Goal: Task Accomplishment & Management: Use online tool/utility

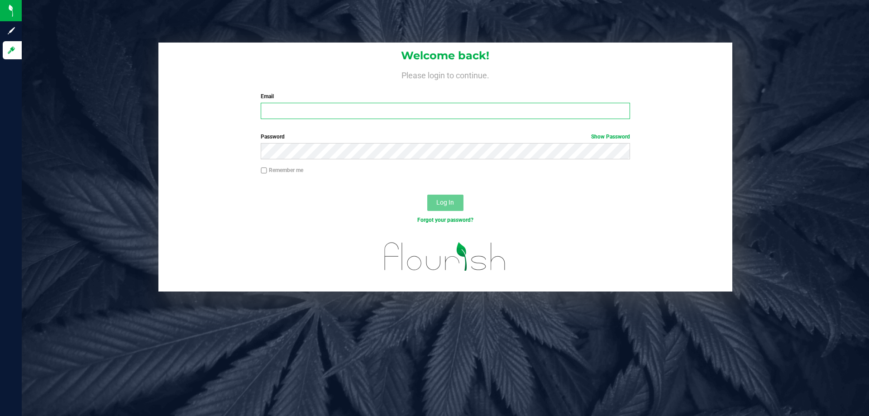
click at [556, 115] on input "Email" at bounding box center [445, 111] width 369 height 16
click at [554, 114] on input "Email" at bounding box center [445, 111] width 369 height 16
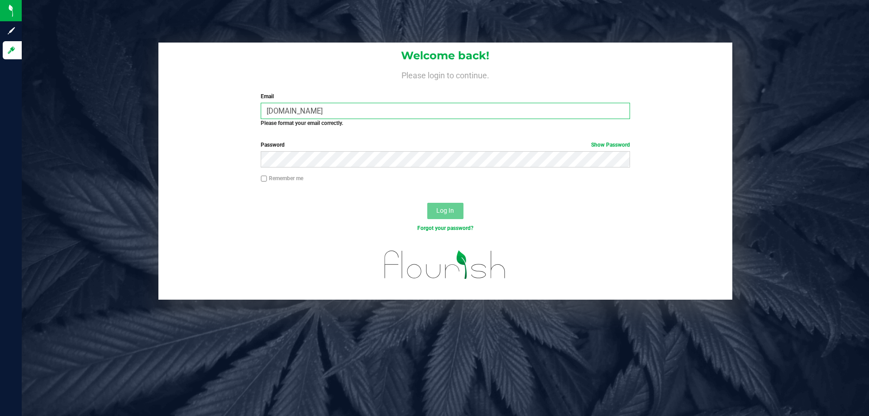
click at [294, 113] on input "[DOMAIN_NAME]" at bounding box center [445, 111] width 369 height 16
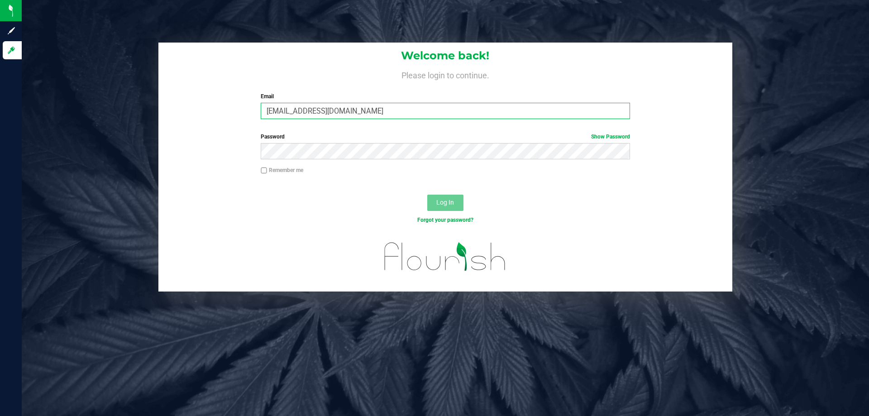
type input "[EMAIL_ADDRESS][DOMAIN_NAME]"
click at [427, 195] on button "Log In" at bounding box center [445, 203] width 36 height 16
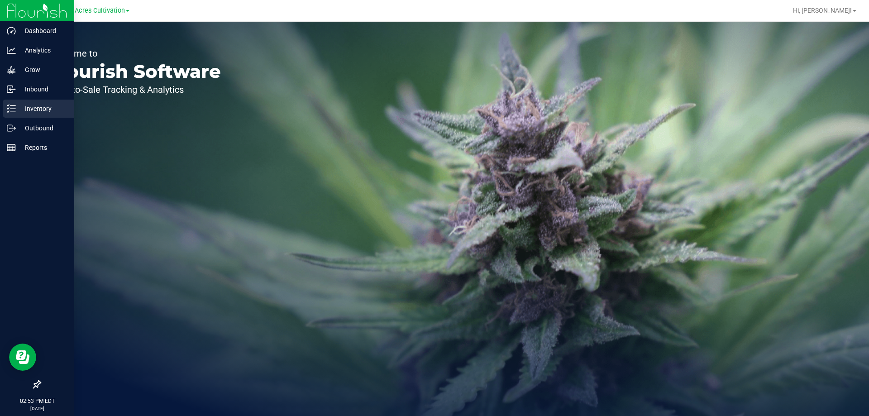
click at [37, 106] on p "Inventory" at bounding box center [43, 108] width 54 height 11
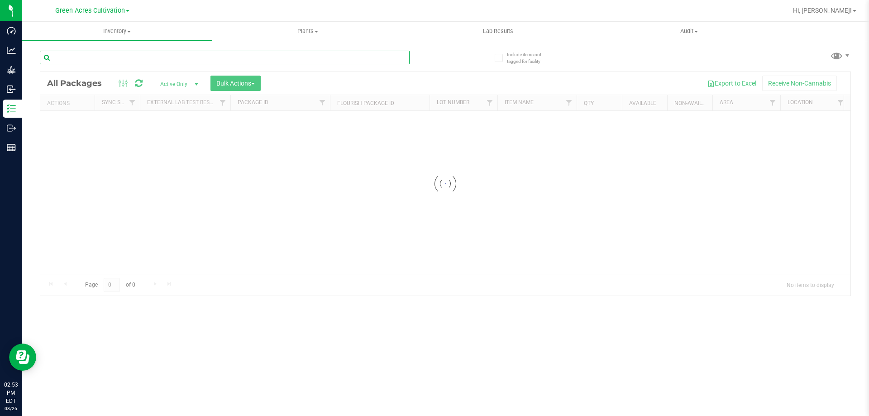
click at [187, 53] on input "text" at bounding box center [225, 58] width 370 height 14
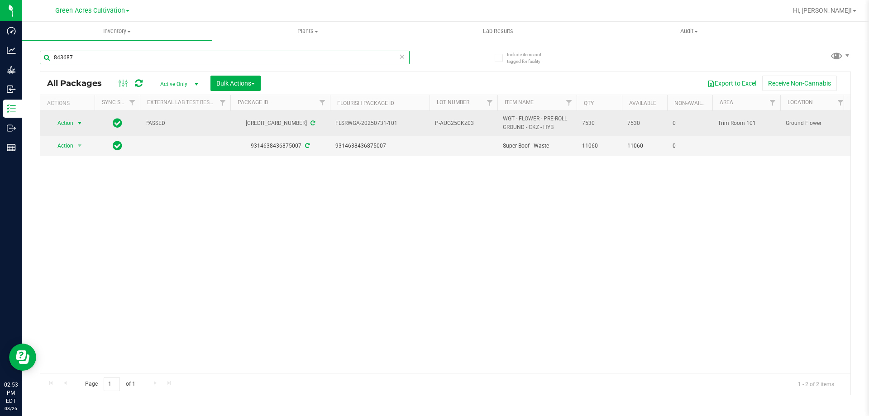
type input "843687"
click at [74, 122] on span "select" at bounding box center [79, 123] width 11 height 13
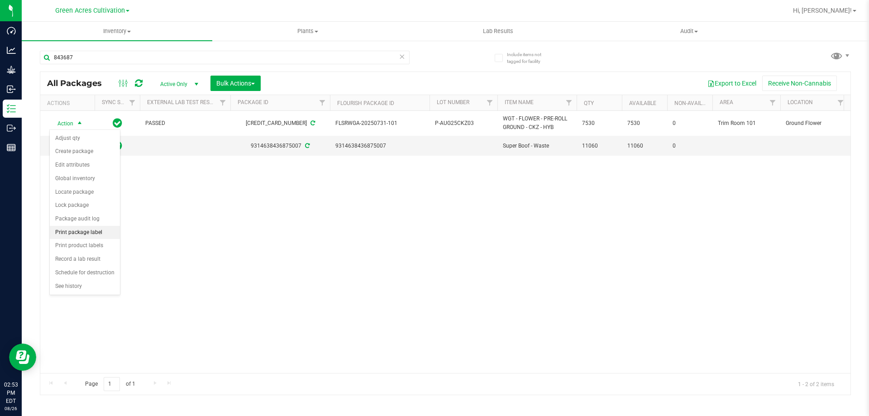
click at [77, 229] on li "Print package label" at bounding box center [85, 233] width 70 height 14
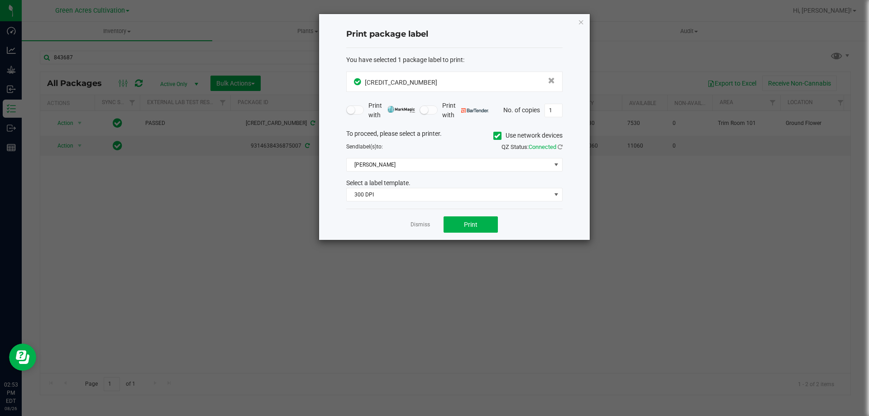
click at [493, 133] on span at bounding box center [497, 136] width 8 height 8
click at [0, 0] on input "Use network devices" at bounding box center [0, 0] width 0 height 0
click at [466, 167] on span at bounding box center [449, 164] width 204 height 13
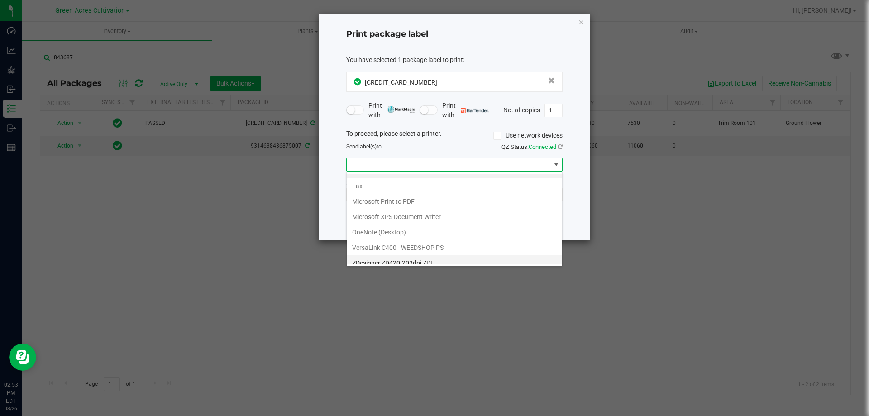
scroll to position [17, 0]
click at [408, 258] on ZPL "ZDesigner ZD420-203dpi ZPL" at bounding box center [454, 256] width 215 height 15
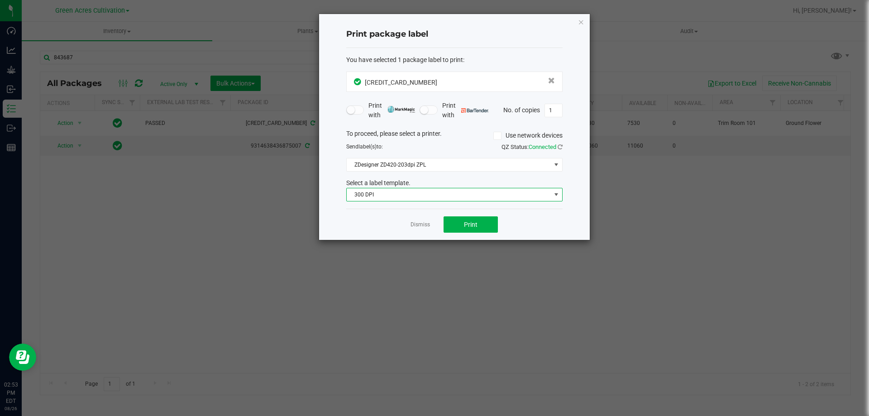
click at [404, 191] on span "300 DPI" at bounding box center [449, 194] width 204 height 13
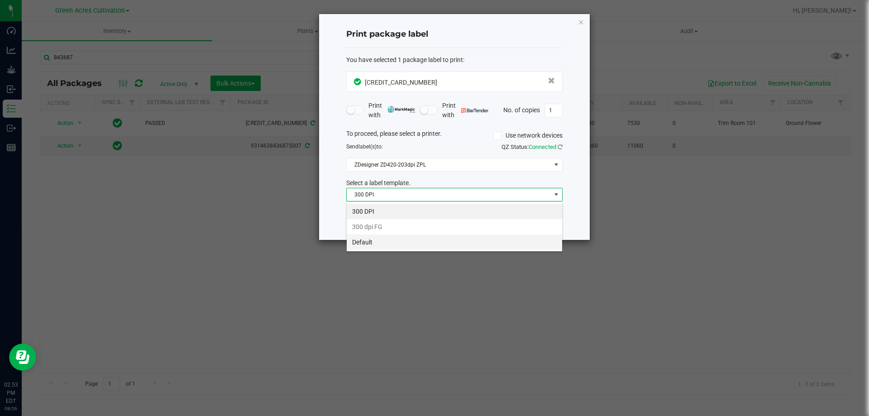
scroll to position [14, 216]
click at [383, 243] on li "Default" at bounding box center [454, 241] width 215 height 15
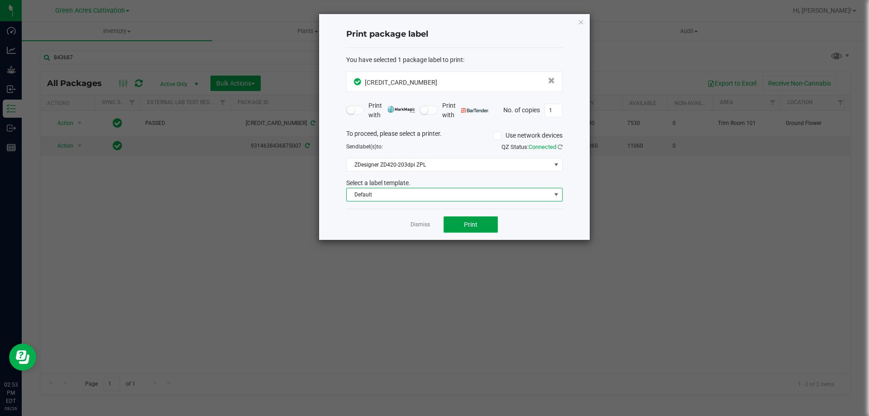
click at [455, 219] on button "Print" at bounding box center [470, 224] width 54 height 16
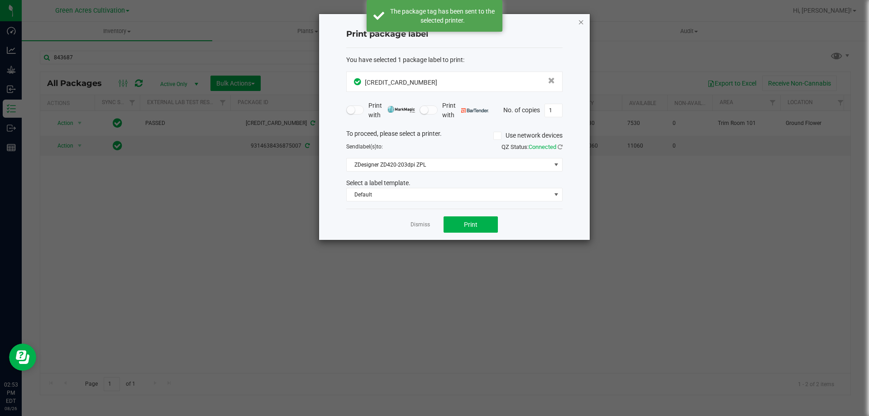
click at [583, 20] on icon "button" at bounding box center [581, 21] width 6 height 11
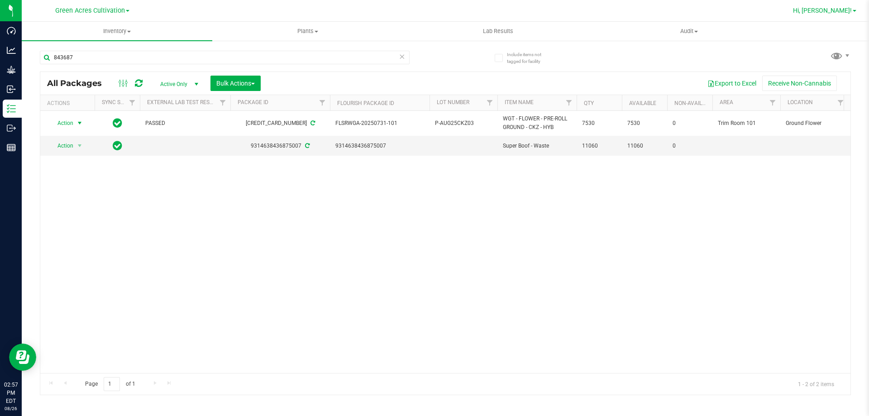
click at [833, 8] on span "Hi, [PERSON_NAME]!" at bounding box center [822, 10] width 59 height 7
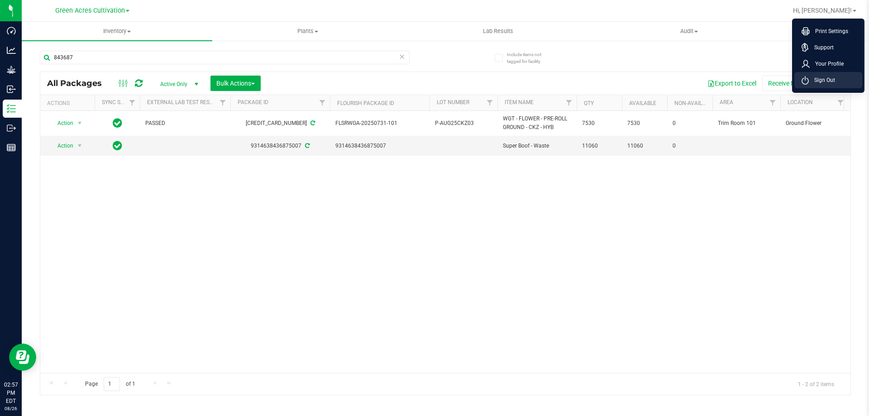
click at [813, 80] on span "Sign Out" at bounding box center [822, 80] width 26 height 9
